Goal: Navigation & Orientation: Find specific page/section

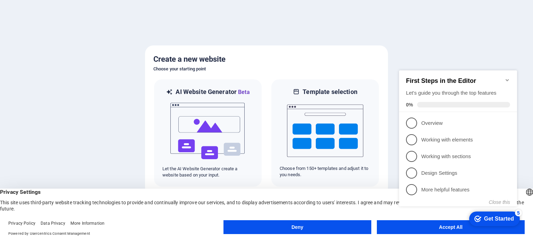
click at [422, 229] on appcues-checklist "Contextual help checklist present on screen" at bounding box center [459, 145] width 126 height 171
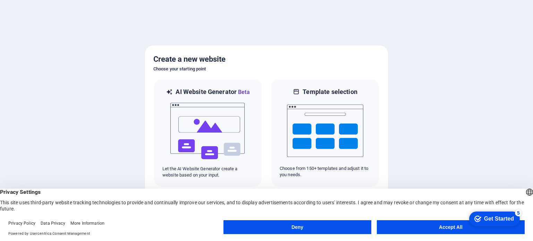
click at [458, 230] on button "Accept All" at bounding box center [451, 227] width 148 height 14
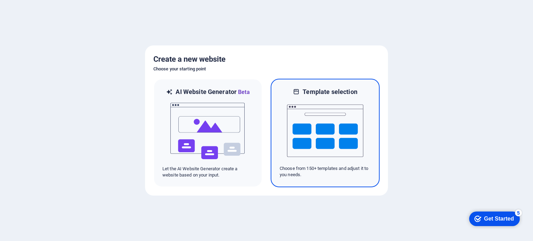
click at [319, 129] on img at bounding box center [325, 130] width 76 height 69
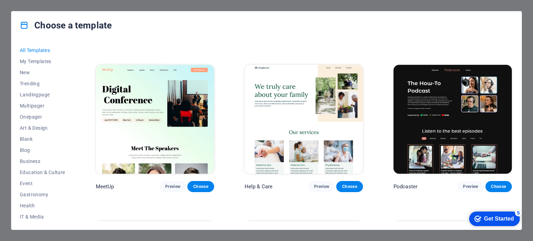
scroll to position [35, 0]
click at [40, 182] on span "IT & Media" at bounding box center [42, 182] width 45 height 6
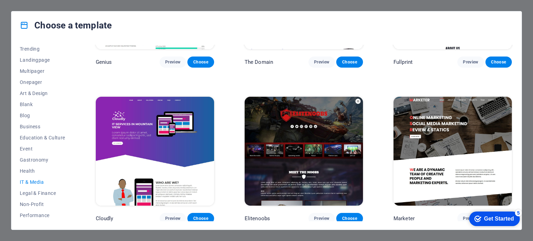
click at [325, 165] on img at bounding box center [303, 151] width 118 height 109
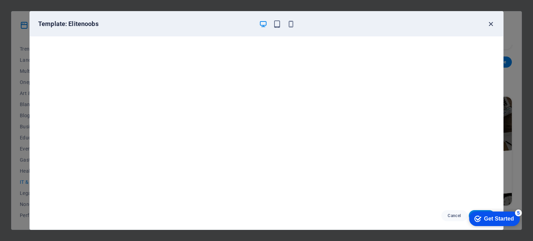
click at [490, 26] on icon "button" at bounding box center [490, 24] width 8 height 8
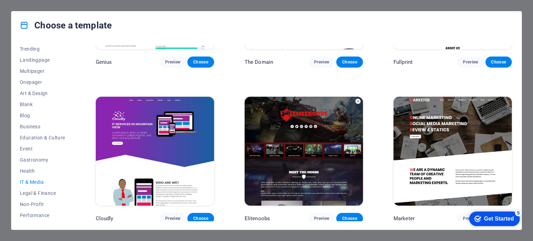
click at [465, 148] on img at bounding box center [452, 151] width 118 height 109
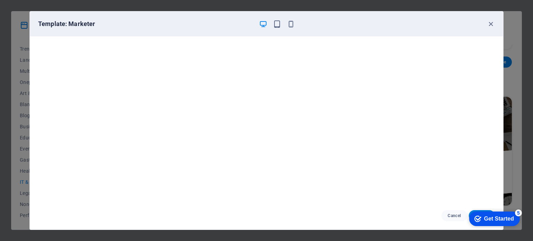
scroll to position [2, 0]
click at [492, 26] on icon "button" at bounding box center [490, 24] width 8 height 8
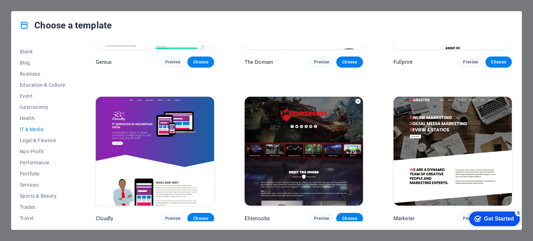
scroll to position [101, 0]
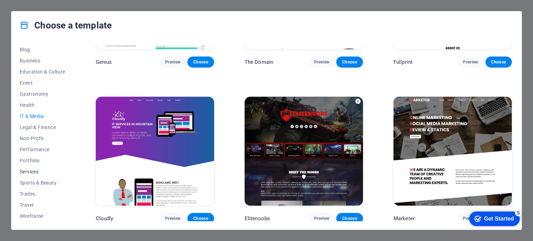
click at [32, 170] on span "Services" at bounding box center [42, 172] width 45 height 6
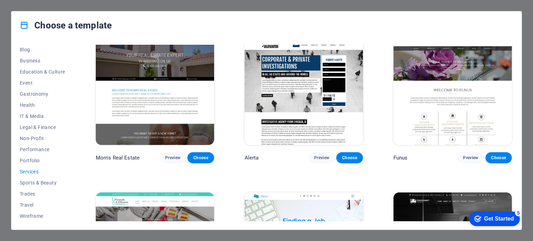
scroll to position [609, 0]
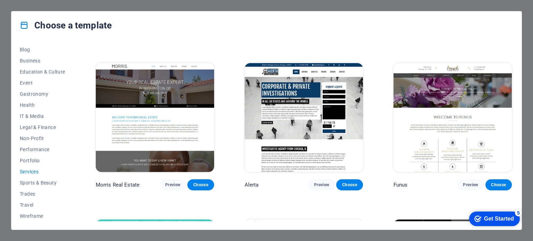
click at [339, 128] on img at bounding box center [303, 117] width 118 height 109
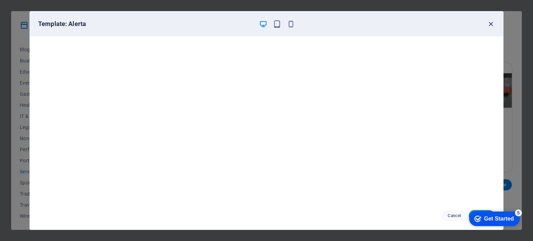
click at [492, 23] on icon "button" at bounding box center [490, 24] width 8 height 8
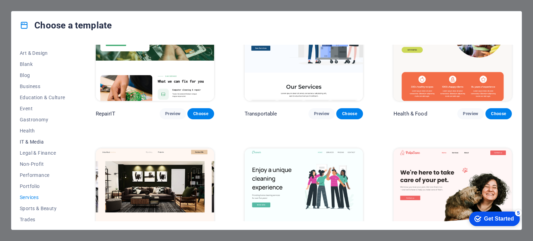
scroll to position [31, 0]
click at [25, 129] on span "Business" at bounding box center [42, 130] width 45 height 6
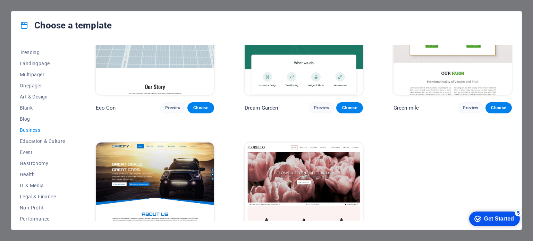
scroll to position [0, 0]
